Goal: Check status

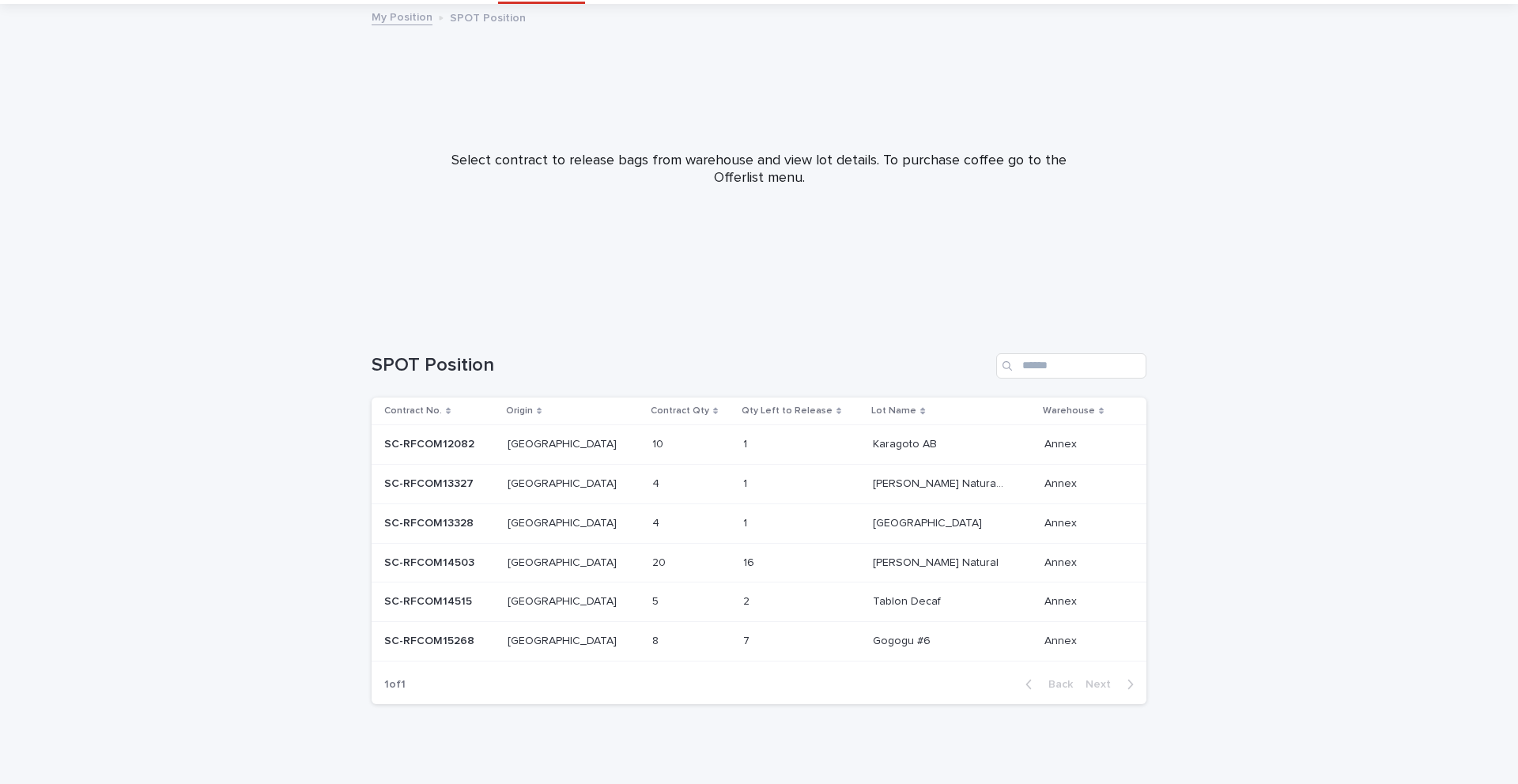
scroll to position [96, 0]
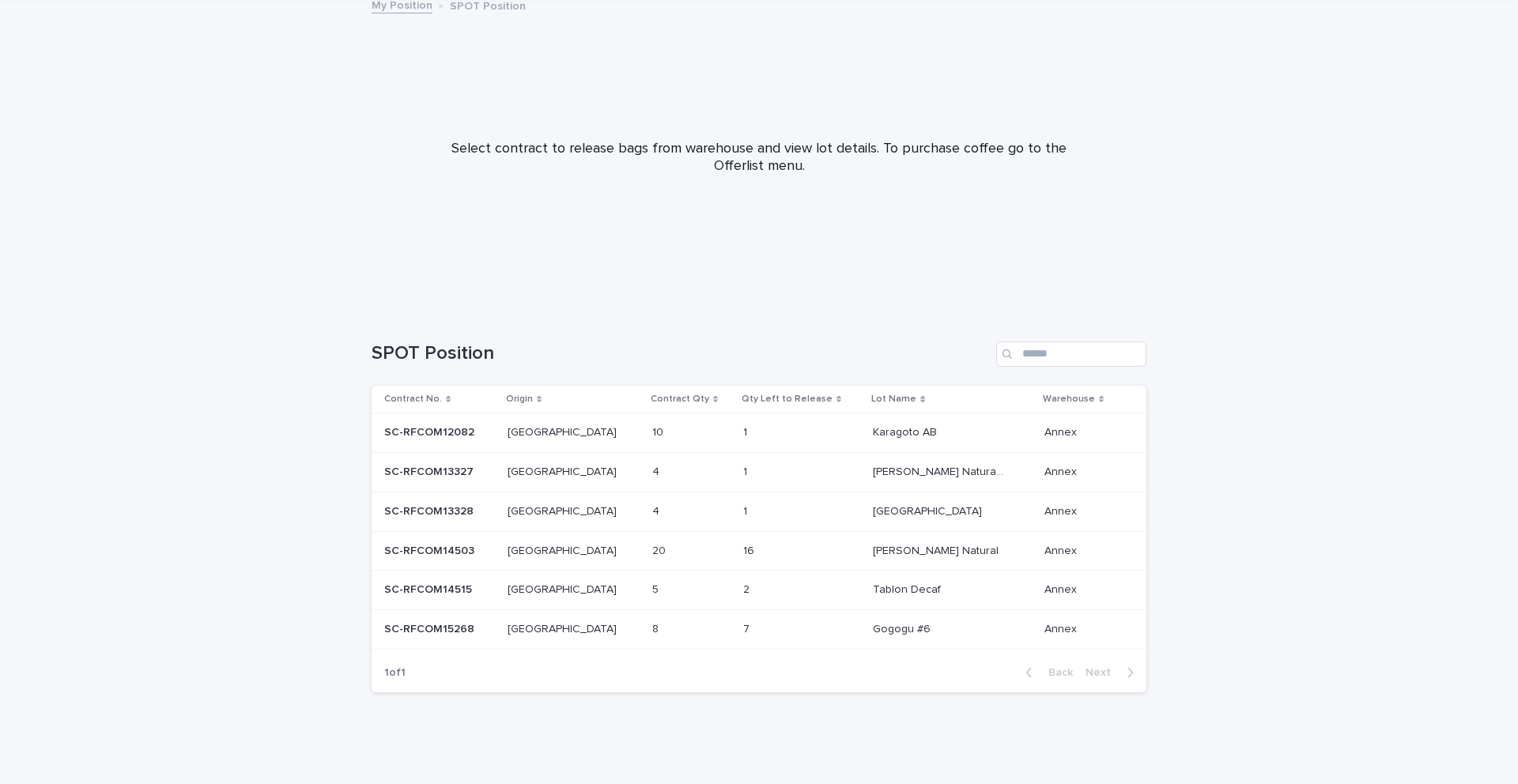
click at [759, 441] on div "1 1" at bounding box center [802, 432] width 117 height 26
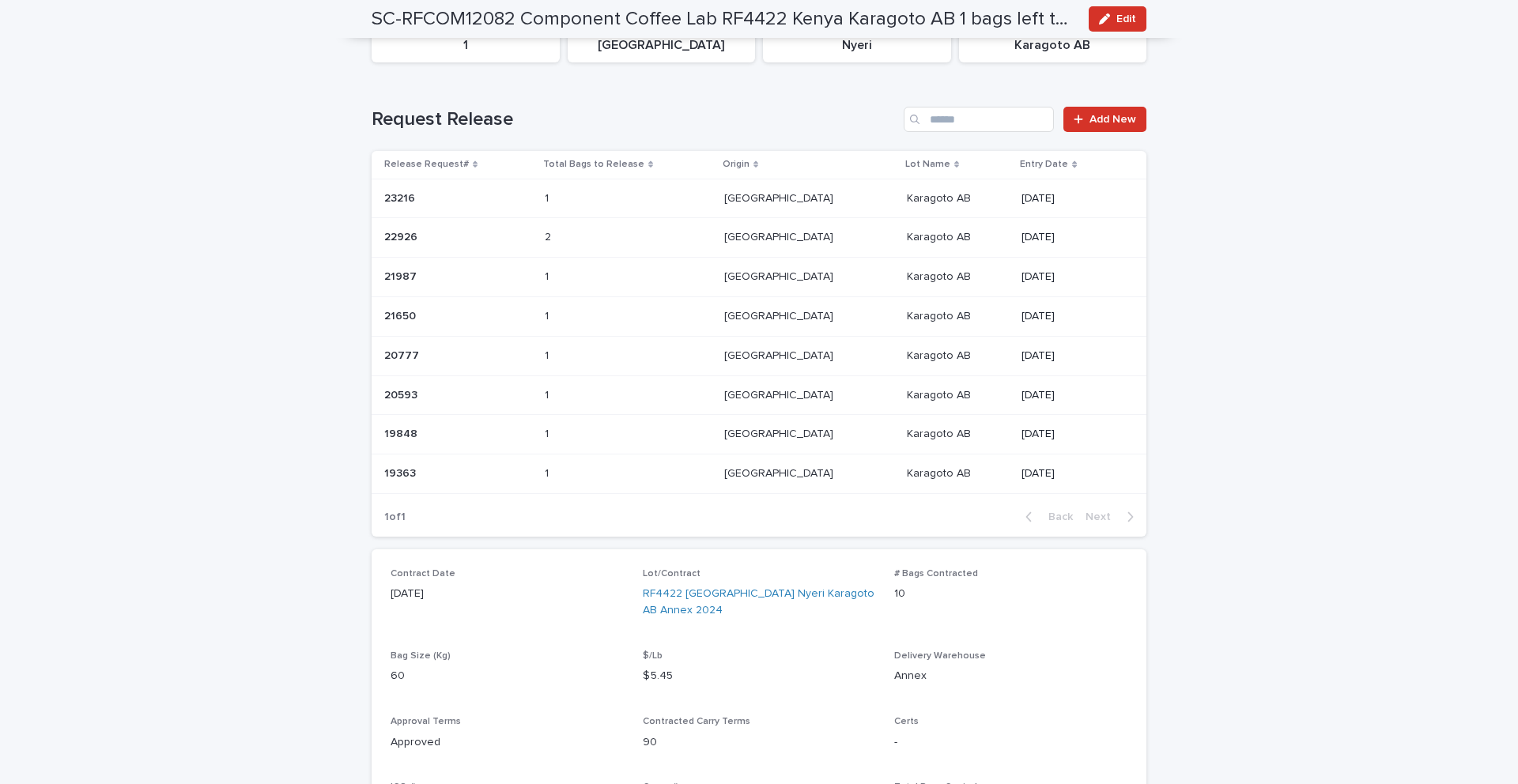
scroll to position [253, 0]
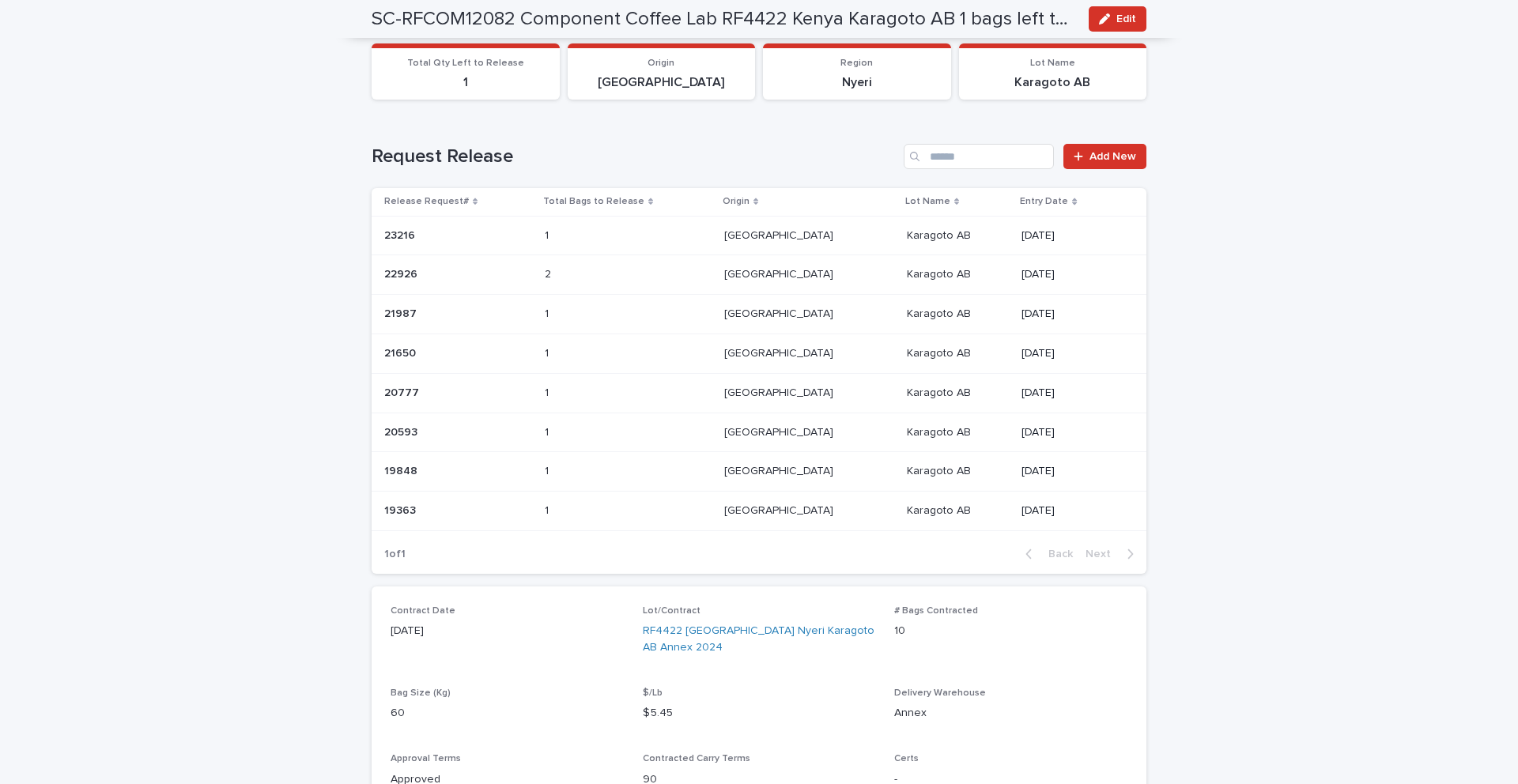
click at [824, 233] on p at bounding box center [803, 236] width 158 height 13
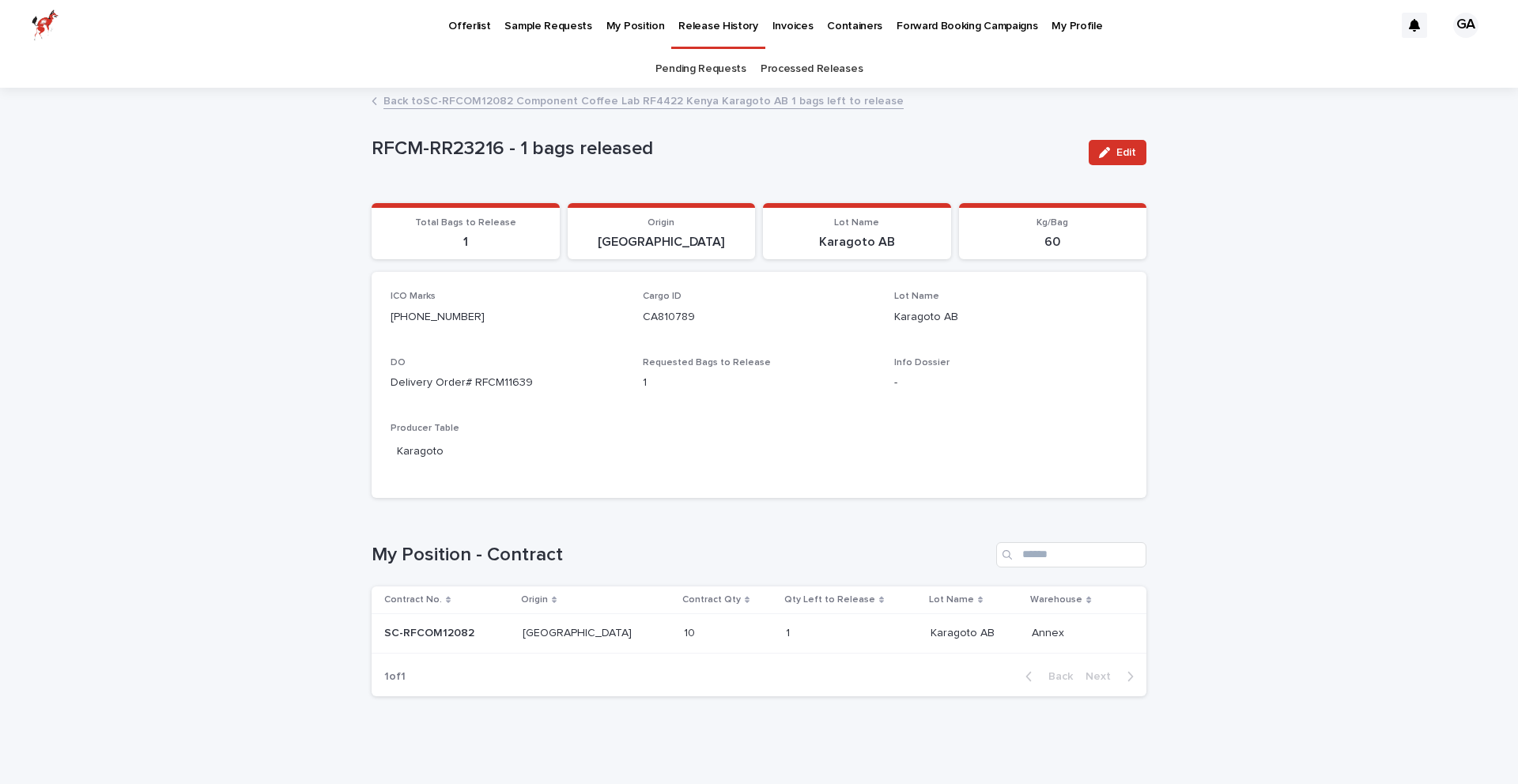
click at [1275, 362] on div "Loading... Saving… Loading... Saving… RFCM-RR23216 - 1 bags released Edit RFCM-…" at bounding box center [759, 439] width 1518 height 698
click at [1301, 336] on div "Loading... Saving… Loading... Saving… RFCM-RR23216 - 1 bags released Edit RFCM-…" at bounding box center [759, 439] width 1518 height 698
